Goal: Information Seeking & Learning: Learn about a topic

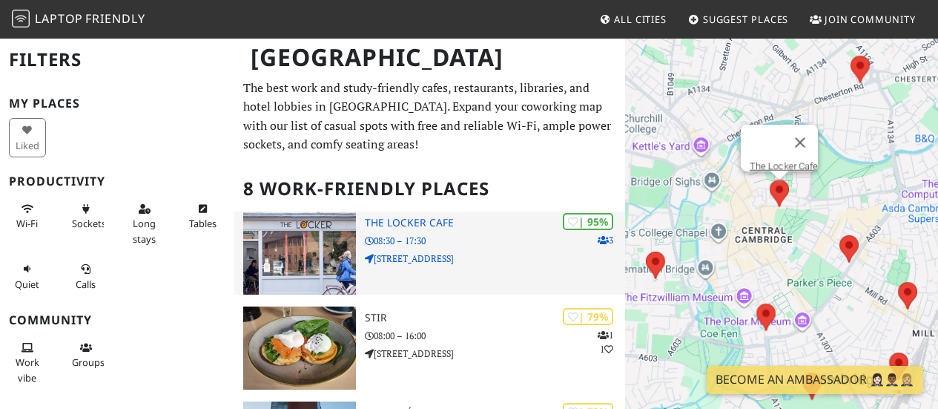
scroll to position [93, 0]
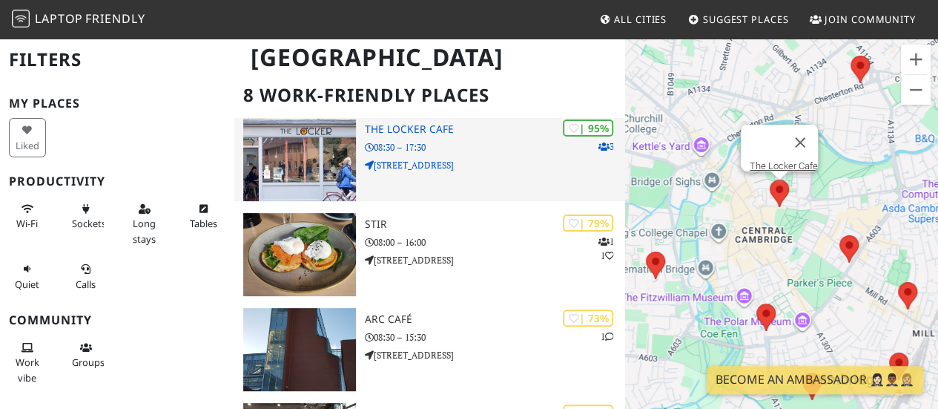
click at [319, 145] on img at bounding box center [299, 159] width 113 height 83
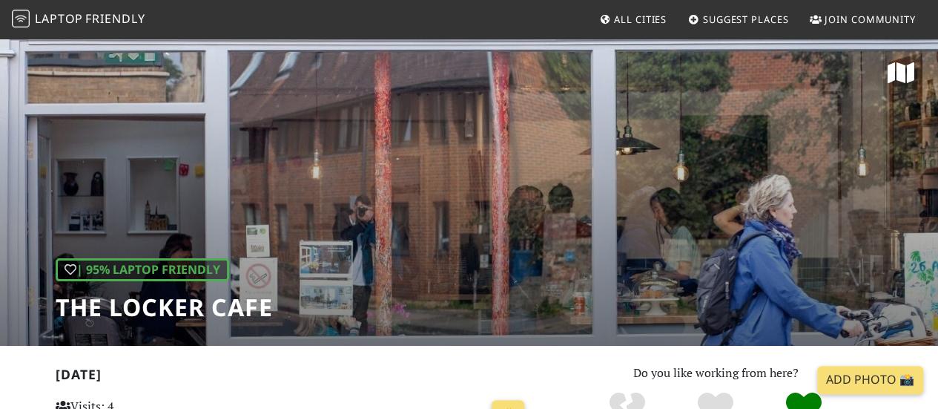
click at [231, 257] on div "| 95% Laptop Friendly The Locker Cafe" at bounding box center [469, 191] width 938 height 308
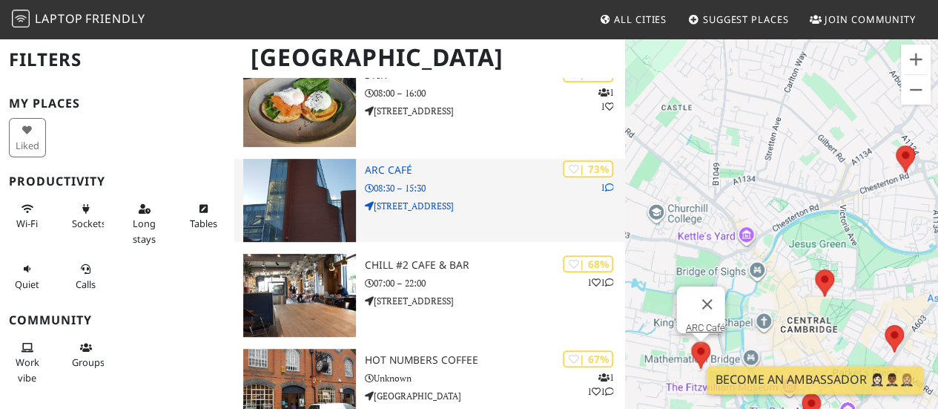
scroll to position [243, 0]
click at [471, 188] on p "08:30 – 15:30" at bounding box center [495, 187] width 260 height 14
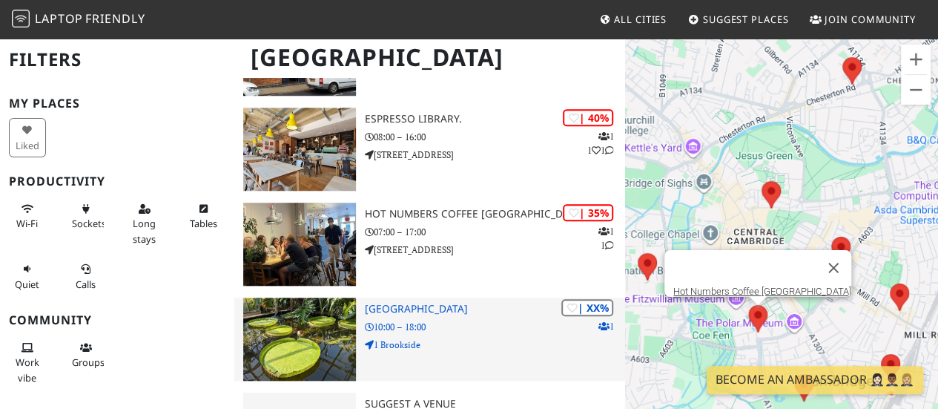
scroll to position [578, 0]
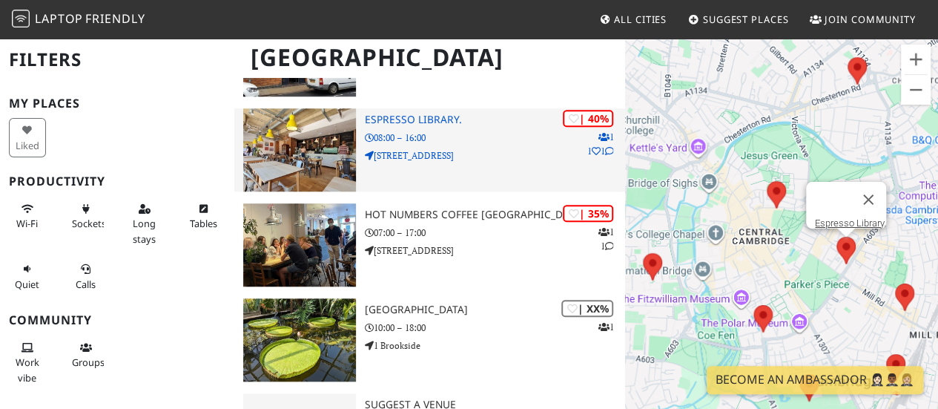
click at [298, 155] on img at bounding box center [299, 149] width 113 height 83
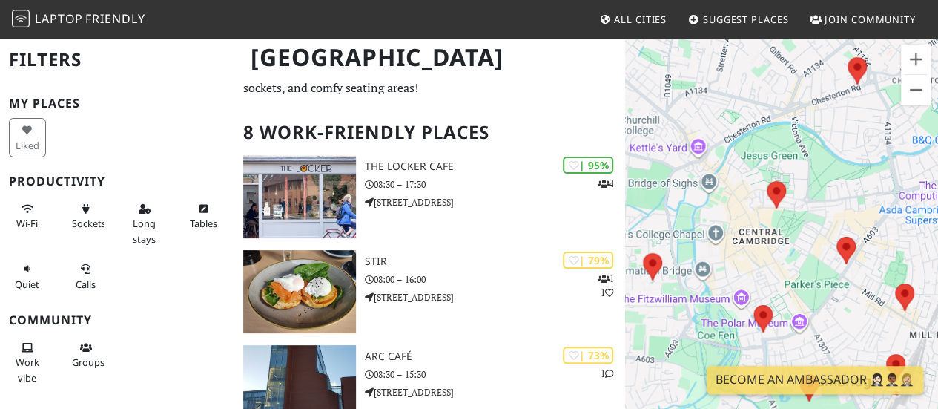
scroll to position [48, 0]
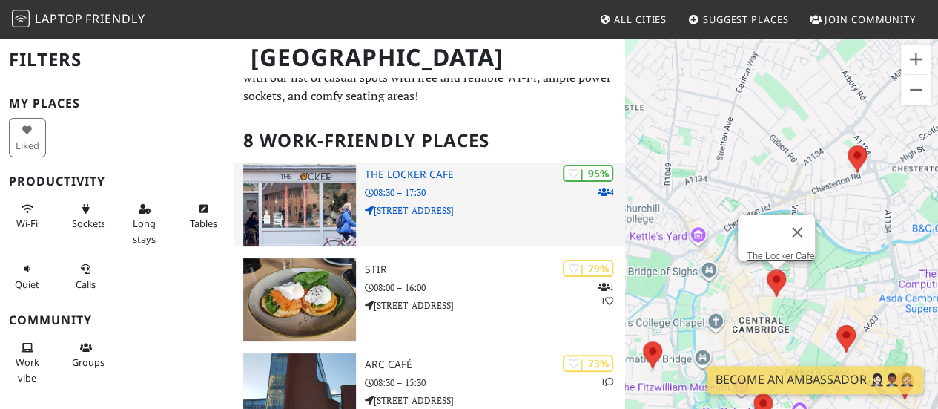
click at [449, 198] on p "08:30 – 17:30" at bounding box center [495, 192] width 260 height 14
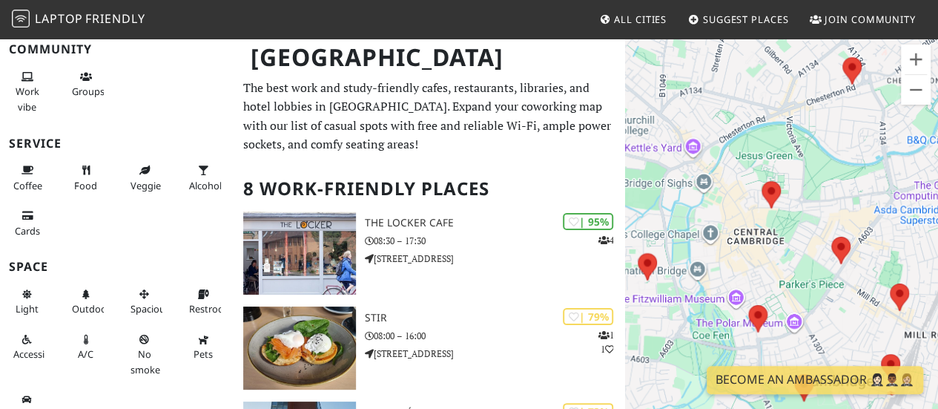
scroll to position [271, 0]
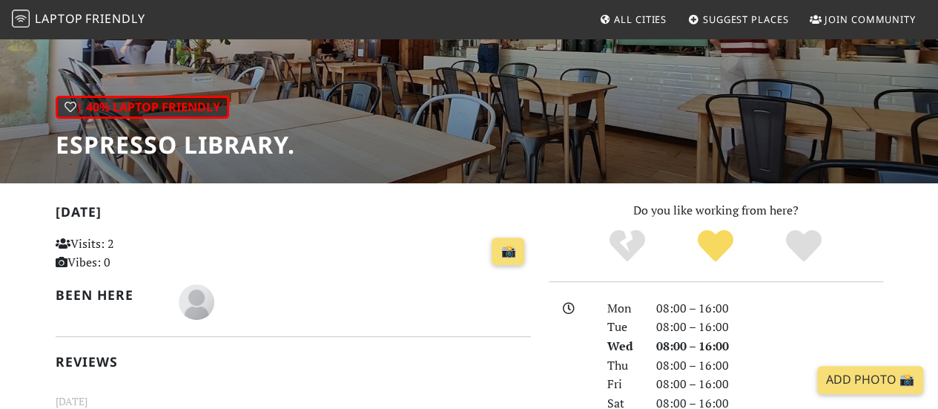
scroll to position [139, 0]
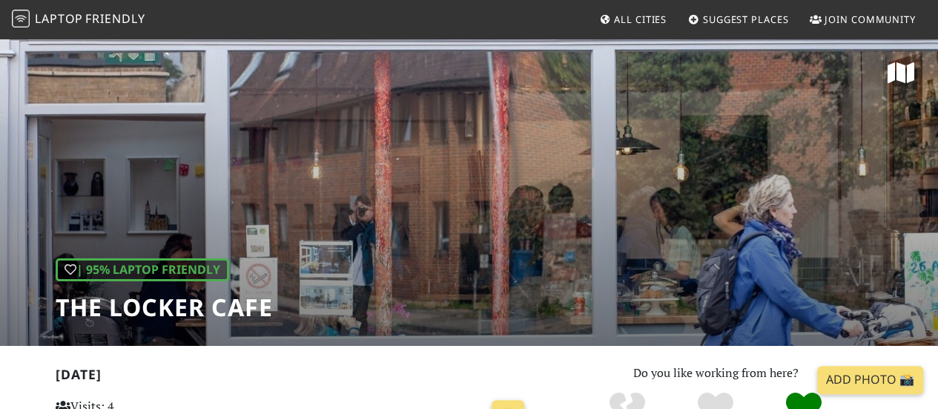
click at [449, 197] on div "| 95% Laptop Friendly The Locker Cafe" at bounding box center [469, 191] width 938 height 308
